Goal: Find specific page/section: Find specific page/section

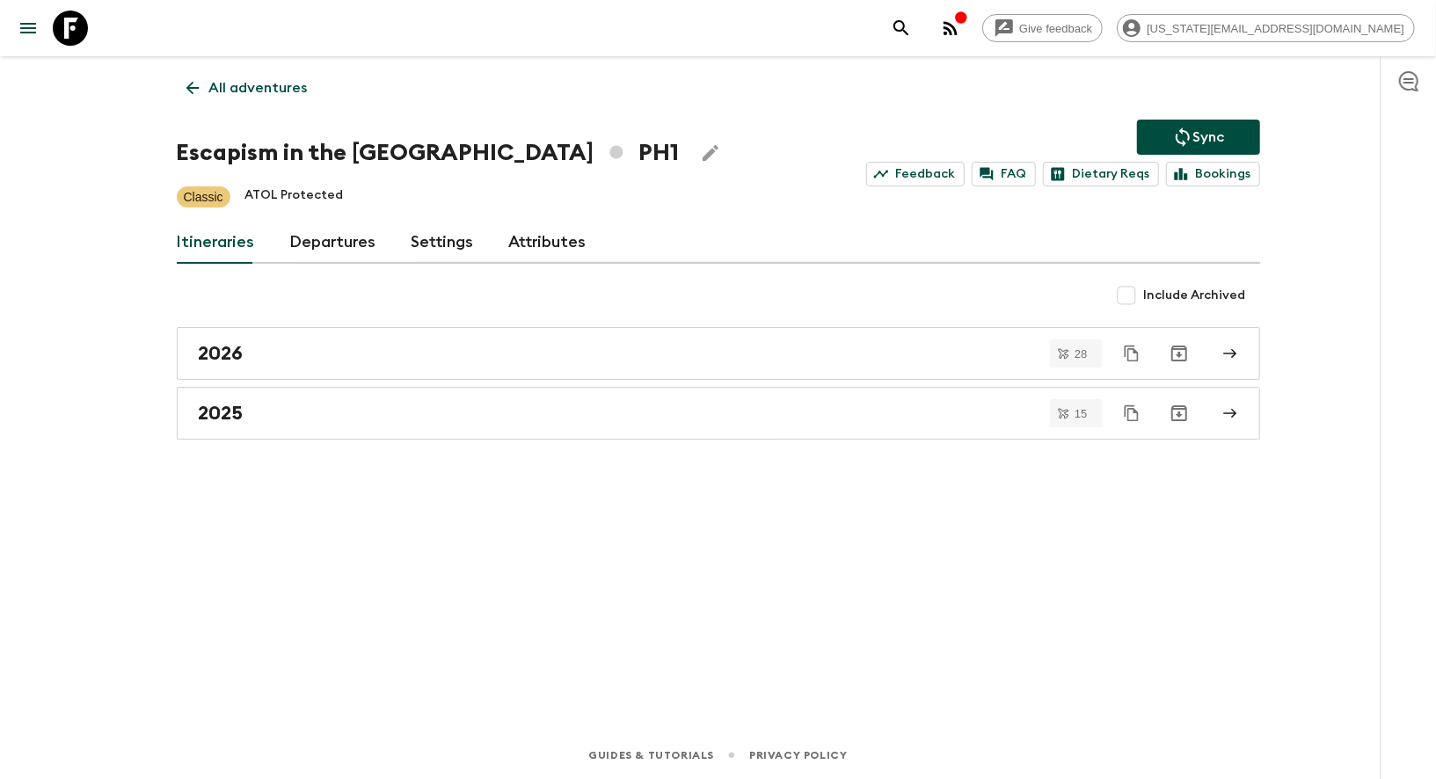
click at [264, 77] on p "All adventures" at bounding box center [258, 87] width 98 height 21
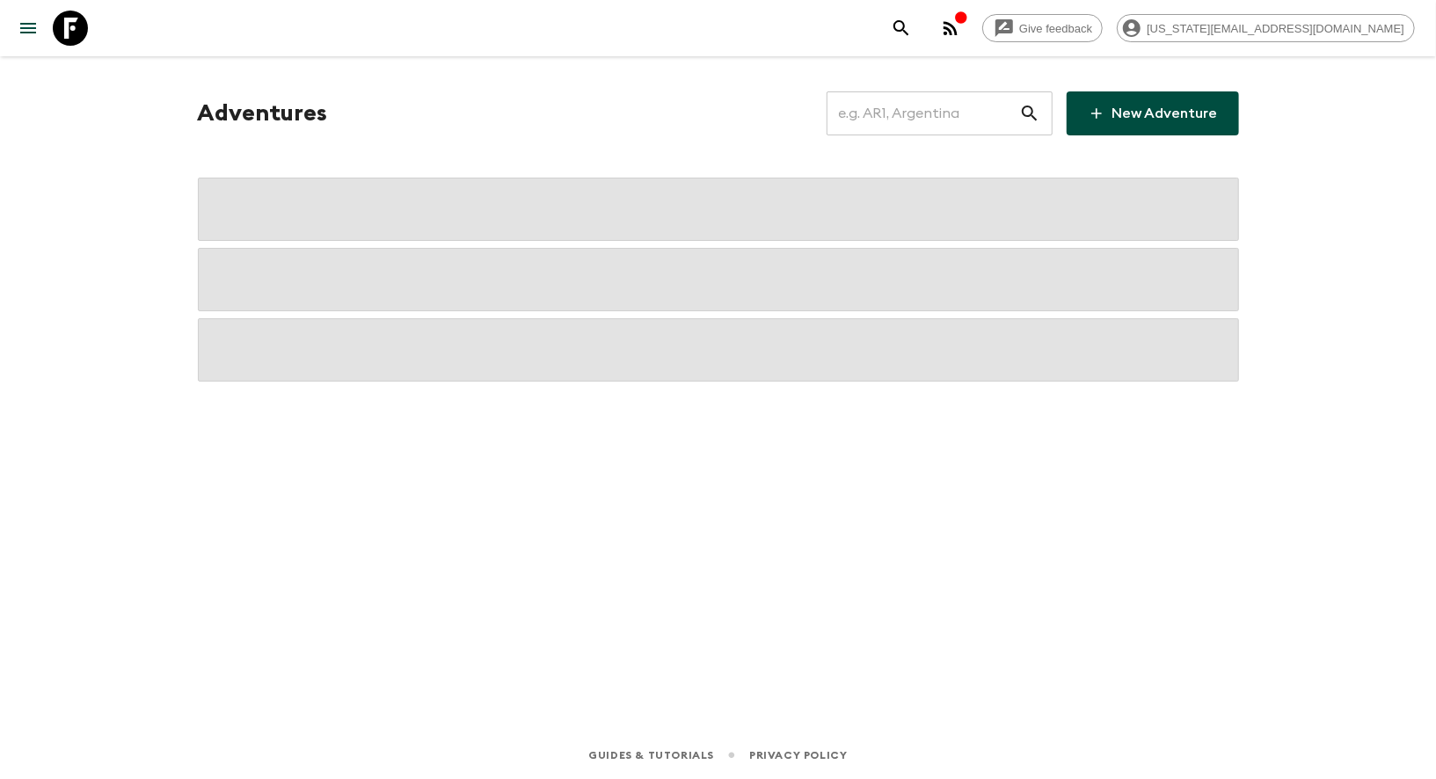
click at [957, 113] on input "text" at bounding box center [922, 113] width 193 height 49
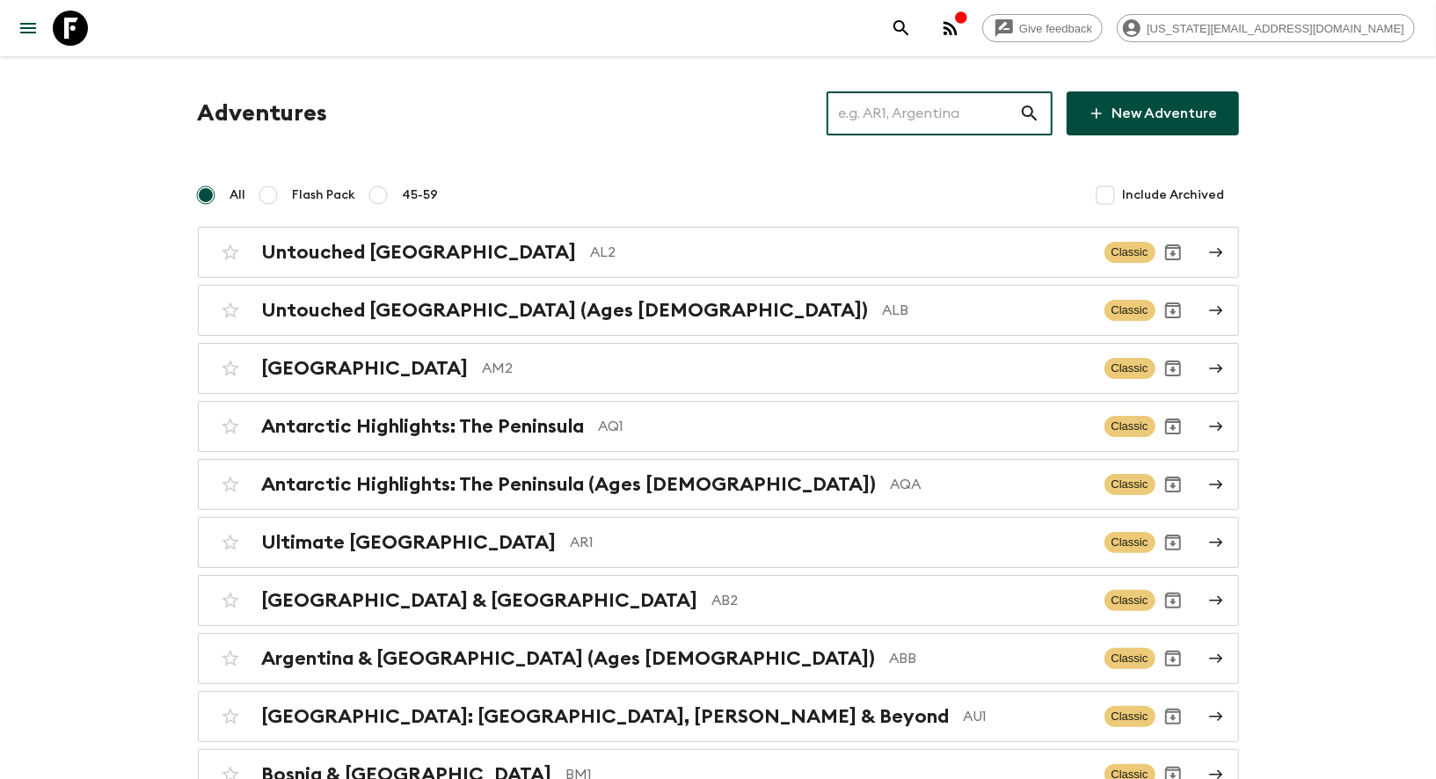
type input "p"
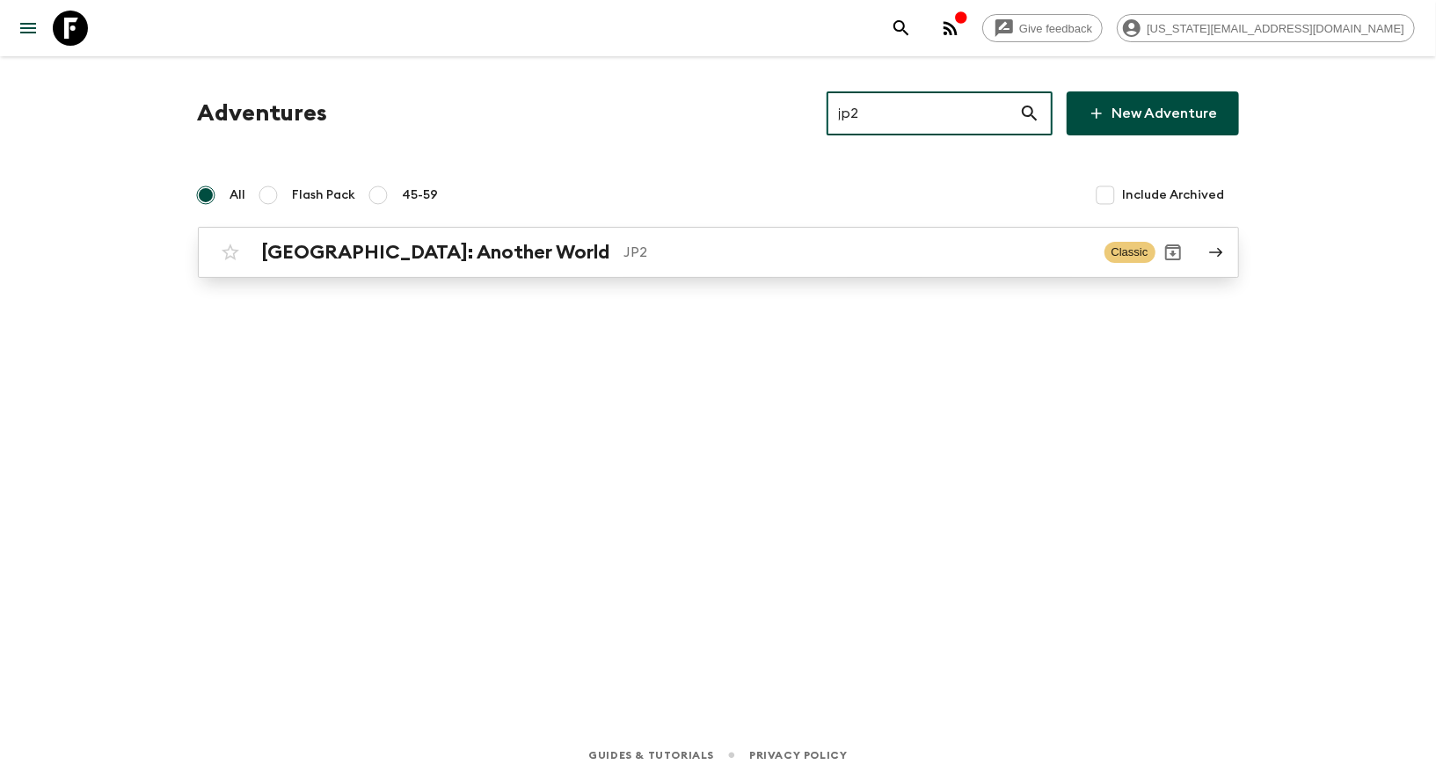
type input "jp2"
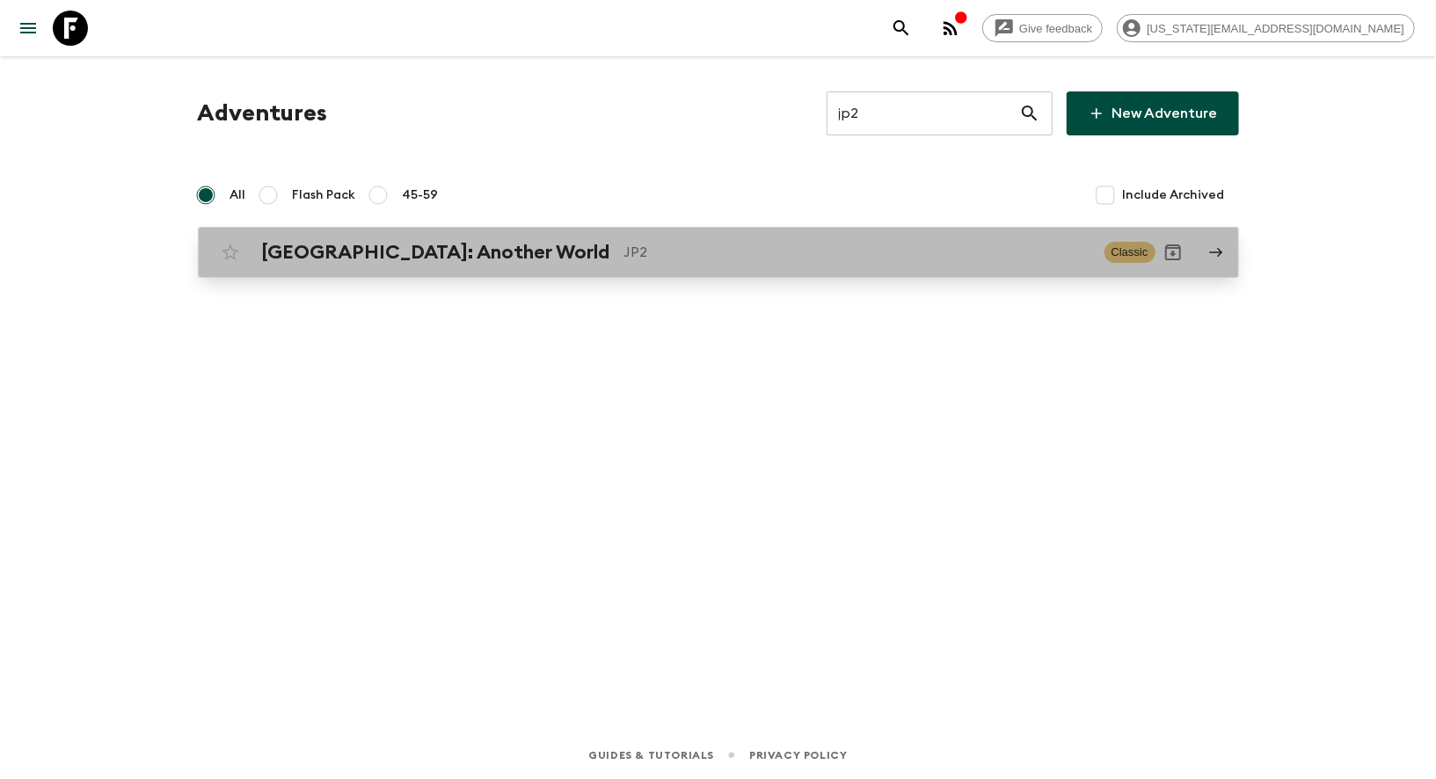
click at [624, 252] on p "JP2" at bounding box center [857, 252] width 466 height 21
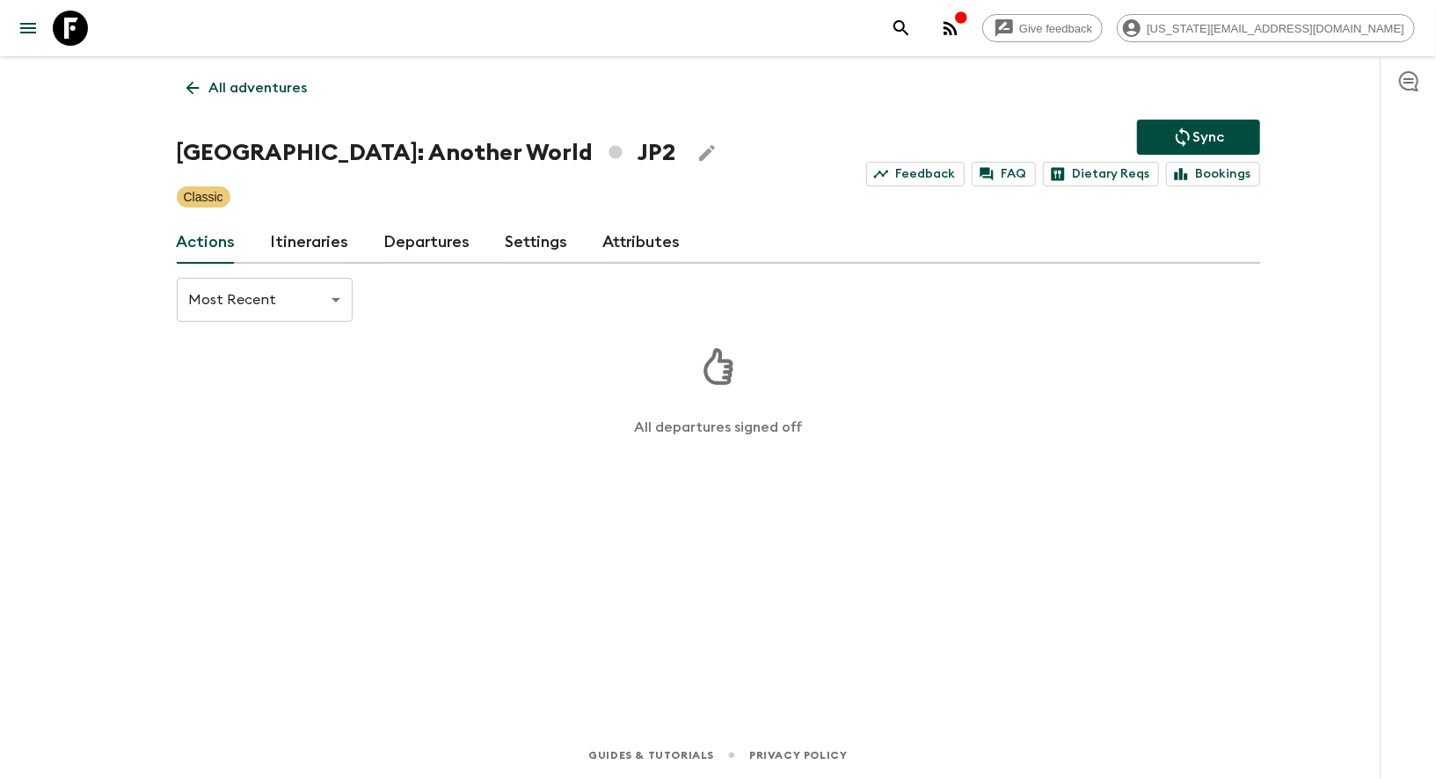
click at [316, 248] on link "Itineraries" at bounding box center [310, 243] width 78 height 42
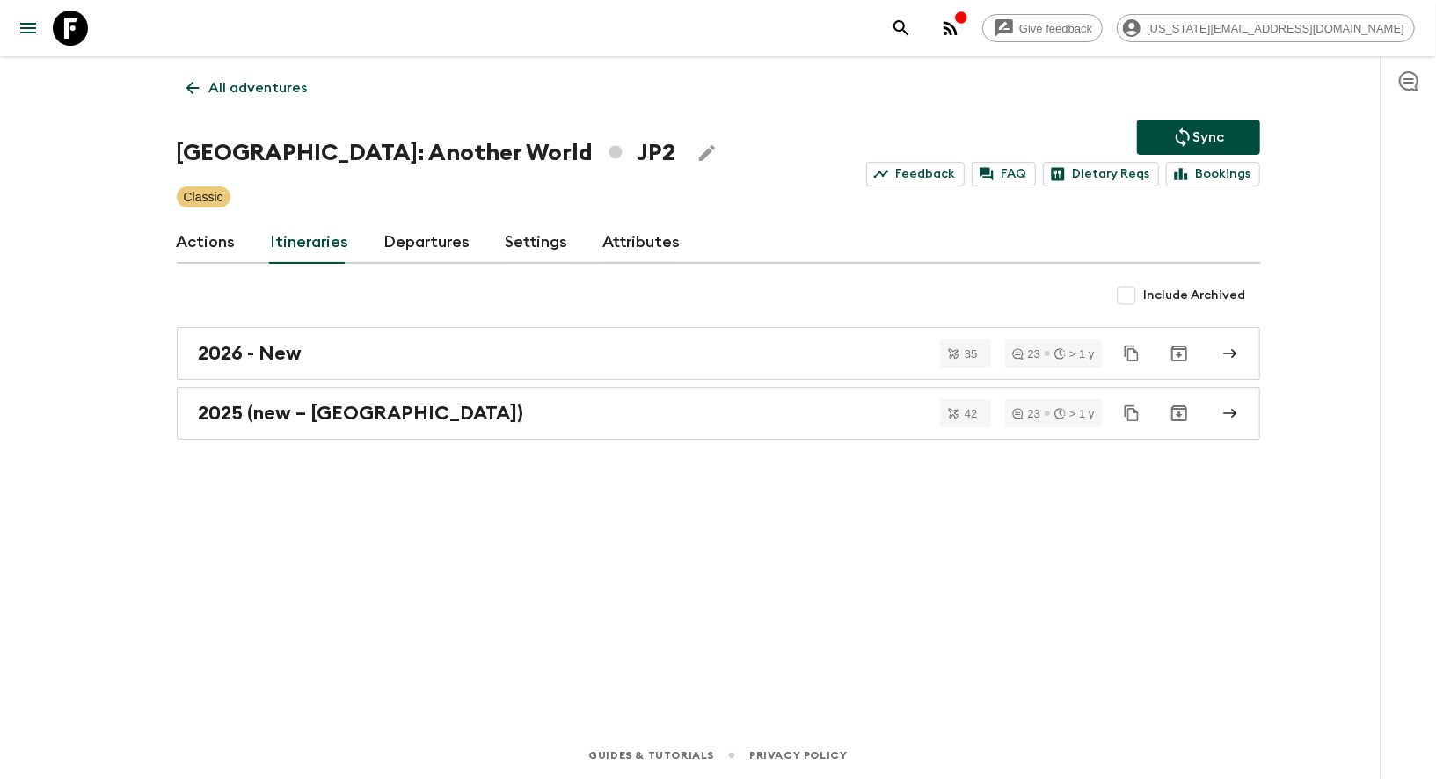
click at [1148, 296] on span "Include Archived" at bounding box center [1195, 296] width 102 height 18
click at [1144, 296] on input "Include Archived" at bounding box center [1126, 295] width 35 height 35
checkbox input "true"
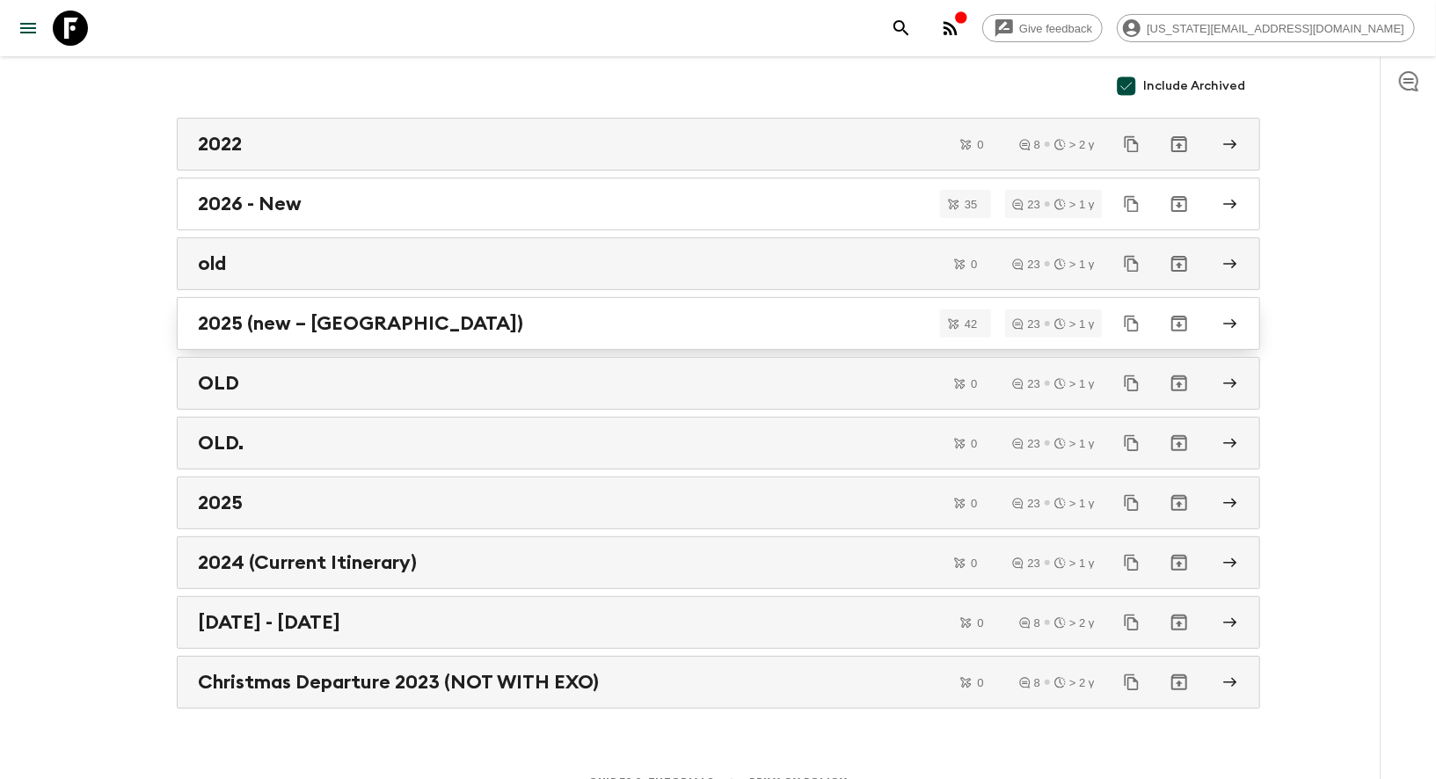
scroll to position [226, 0]
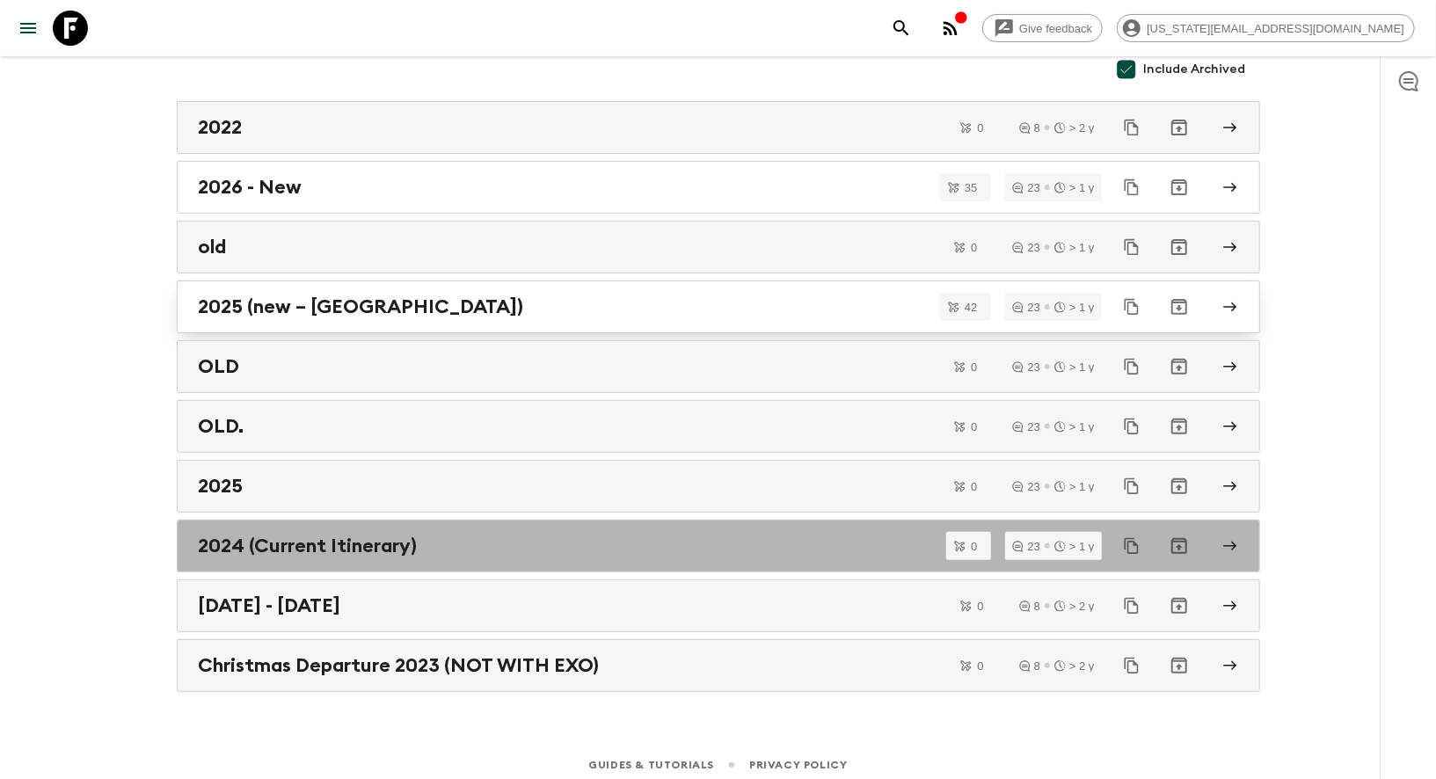
click at [272, 551] on link "2024 (Current Itinerary)" at bounding box center [718, 546] width 1083 height 53
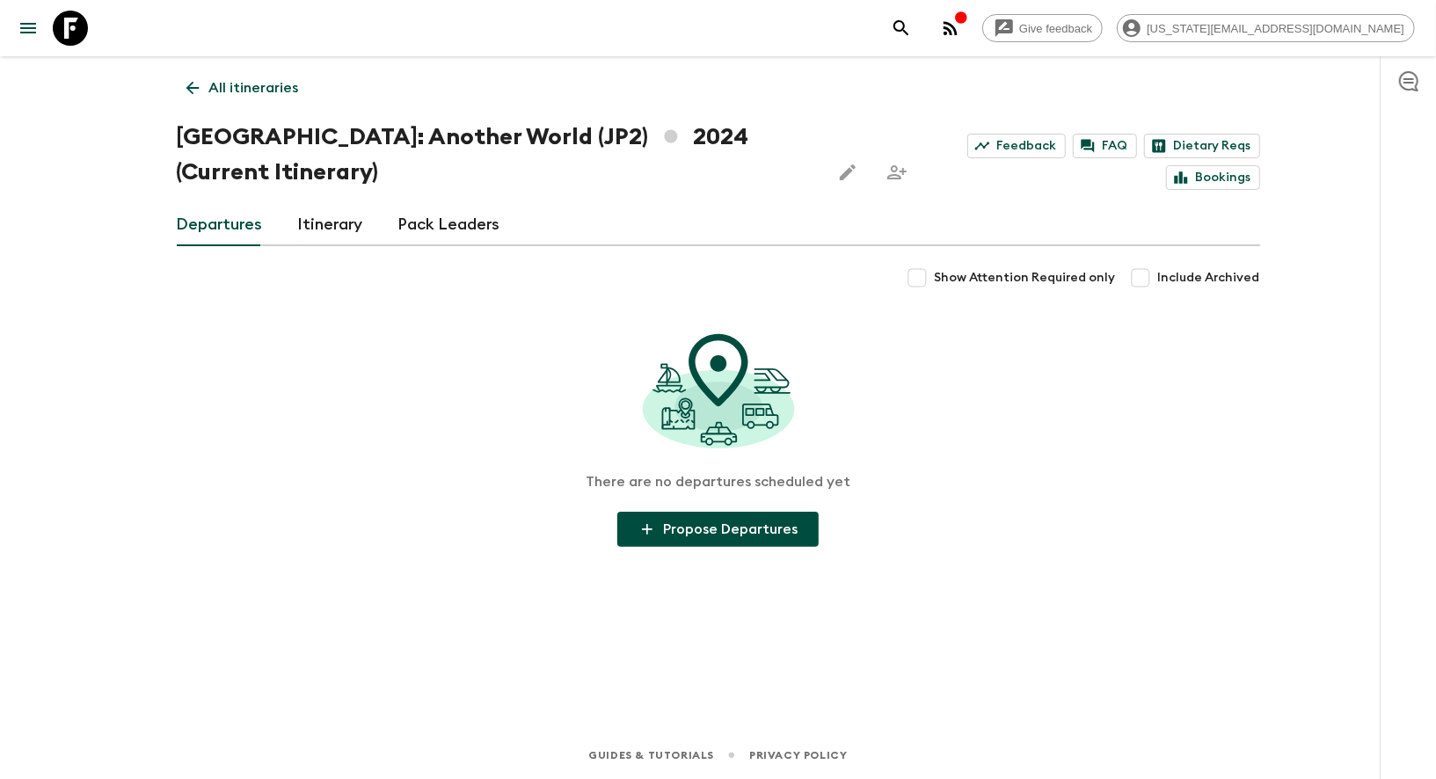
click at [1172, 280] on span "Include Archived" at bounding box center [1209, 278] width 102 height 18
click at [1158, 280] on input "Include Archived" at bounding box center [1140, 277] width 35 height 35
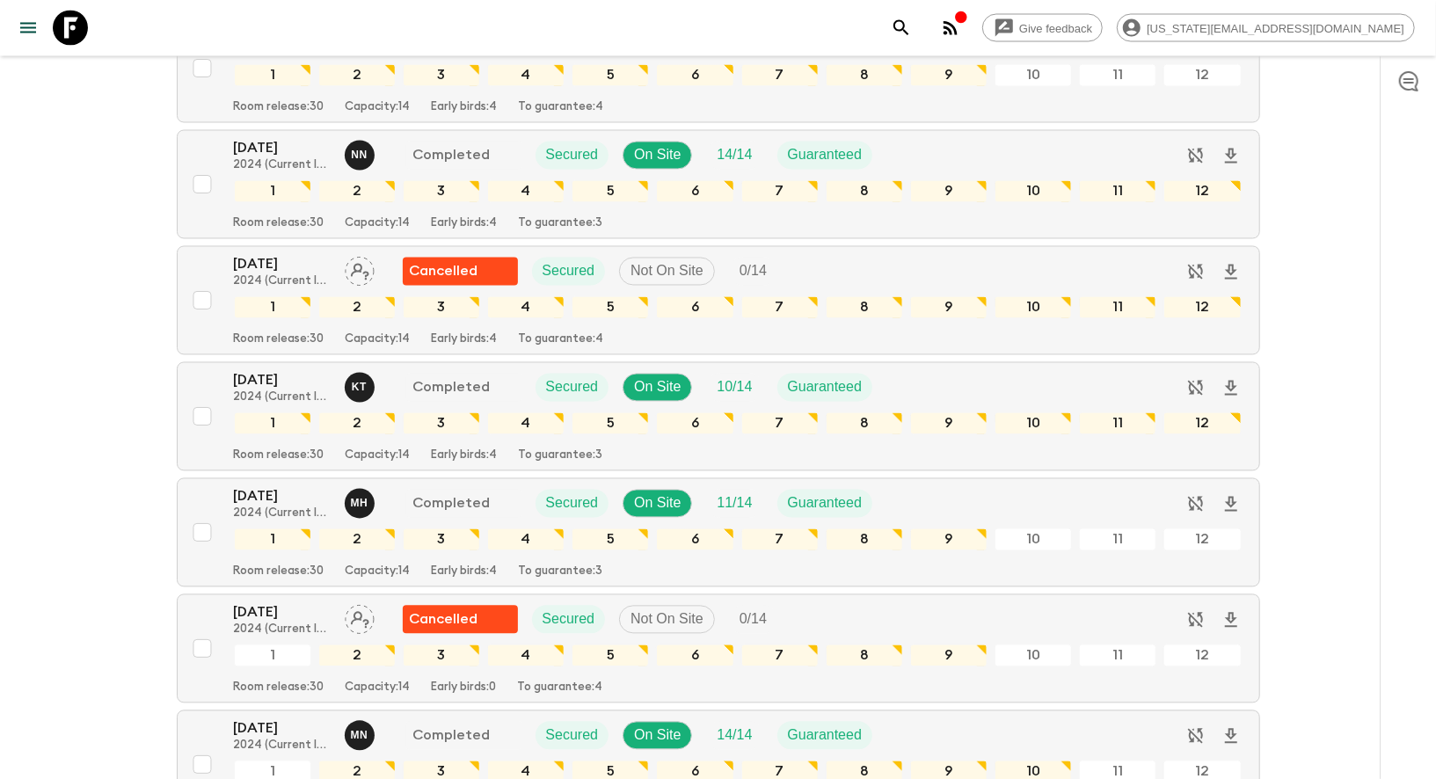
scroll to position [6402, 0]
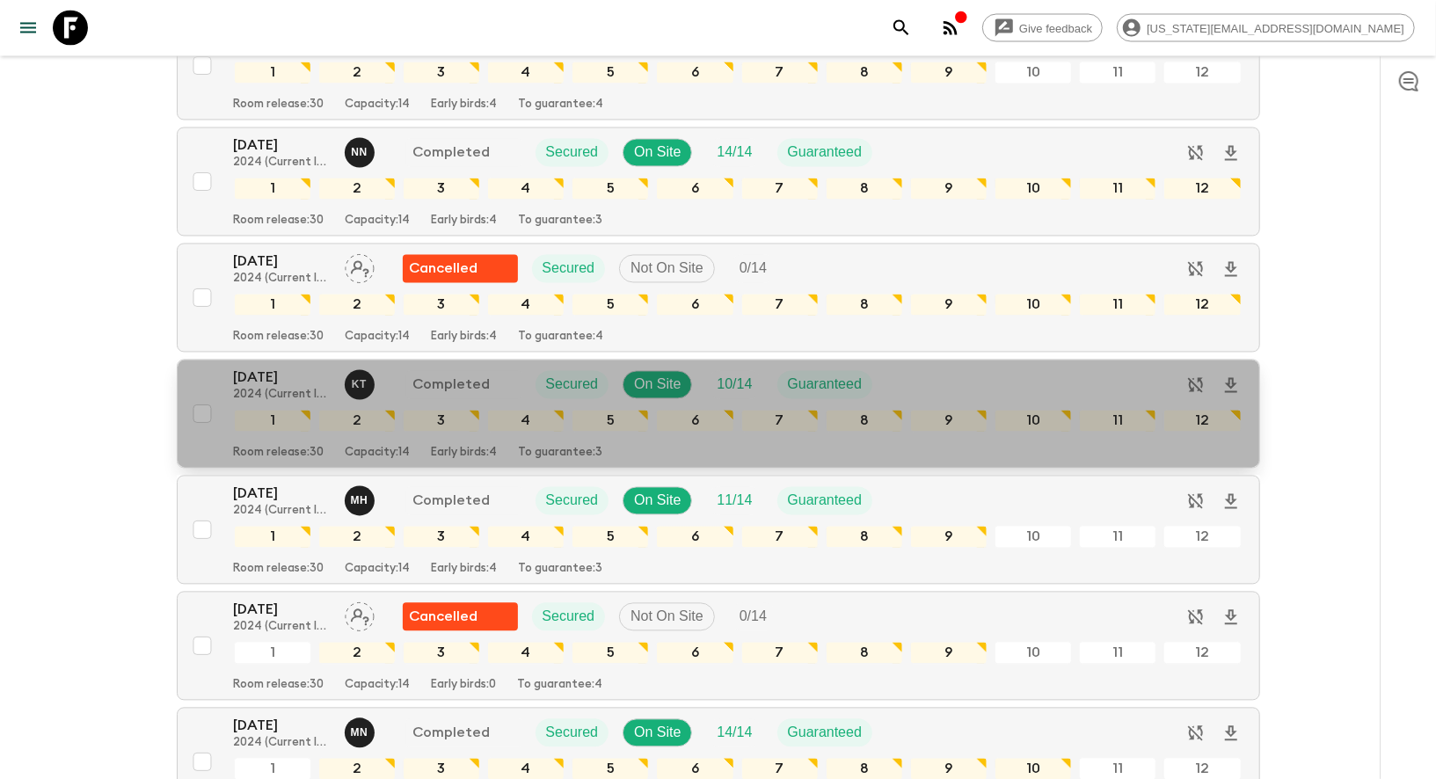
click at [253, 368] on p "[DATE]" at bounding box center [282, 378] width 97 height 21
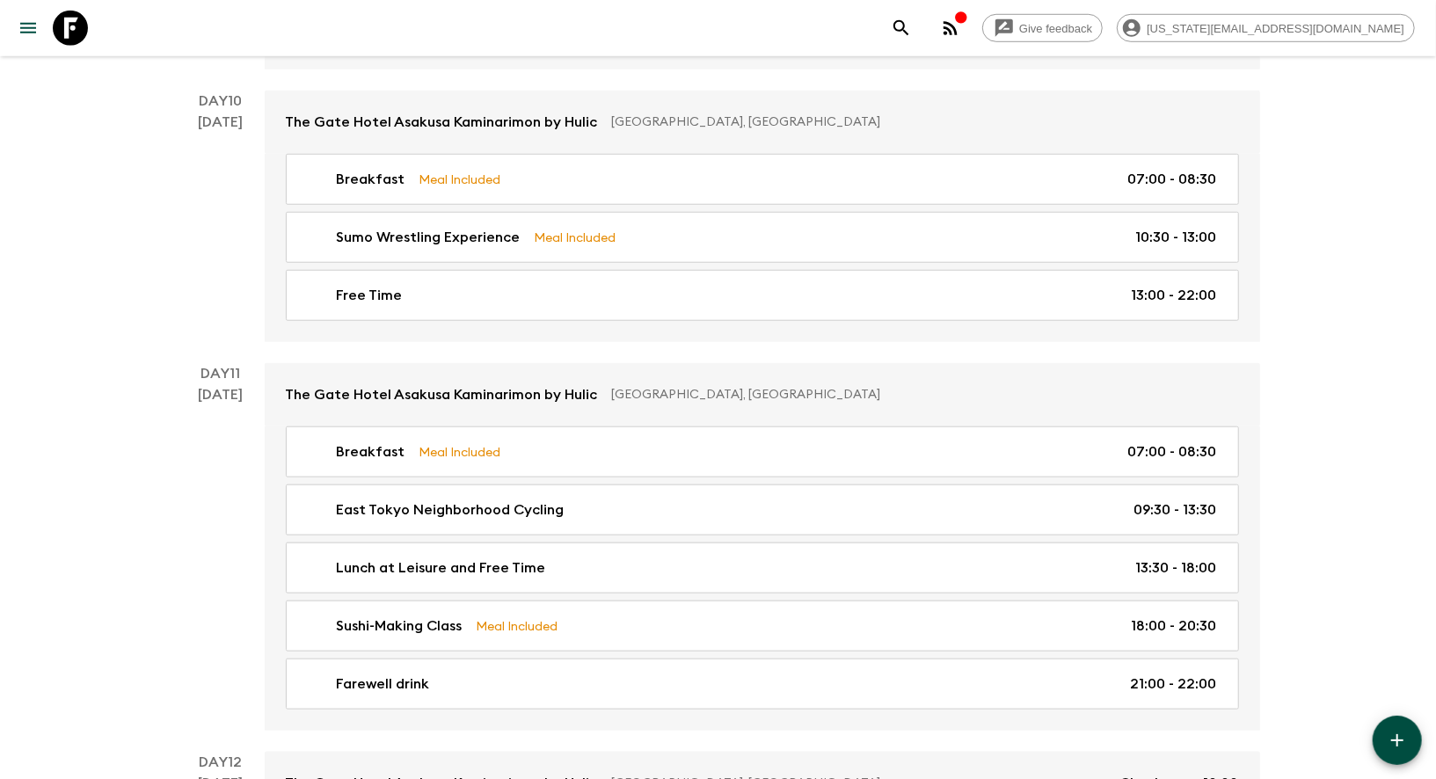
scroll to position [5339, 0]
